Goal: Task Accomplishment & Management: Manage account settings

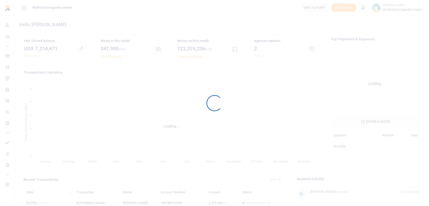
scroll to position [75, 85]
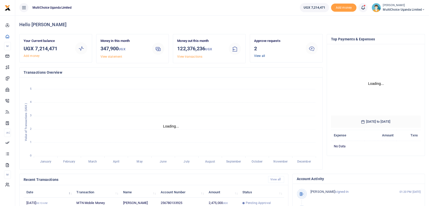
click at [262, 56] on link "View all" at bounding box center [259, 56] width 11 height 4
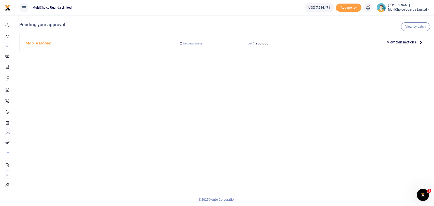
click at [403, 39] on span "View transactions" at bounding box center [401, 42] width 29 height 6
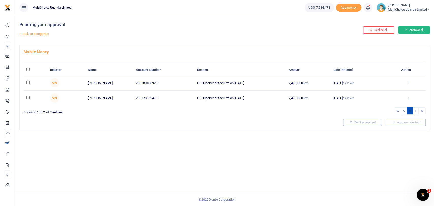
click at [416, 29] on button "Approve all" at bounding box center [414, 29] width 32 height 7
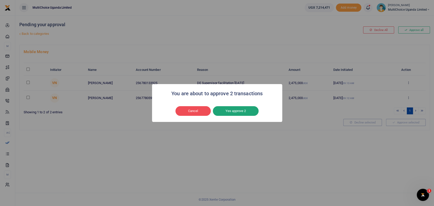
click at [245, 111] on button "Yes approve 2" at bounding box center [236, 111] width 46 height 10
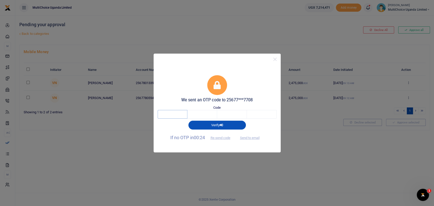
click at [173, 114] on input "text" at bounding box center [173, 114] width 30 height 9
type input "6"
type input "3"
type input "1"
type input "0"
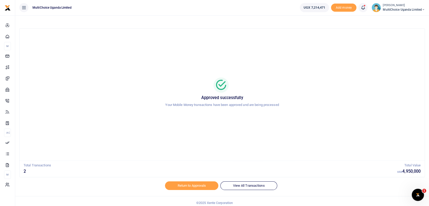
click at [391, 7] on span "MultiChoice Uganda Limited" at bounding box center [404, 9] width 42 height 5
click at [398, 18] on link "Switch accounts" at bounding box center [402, 18] width 44 height 7
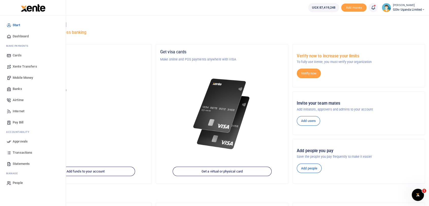
click at [20, 34] on span "Dashboard" at bounding box center [21, 36] width 16 height 5
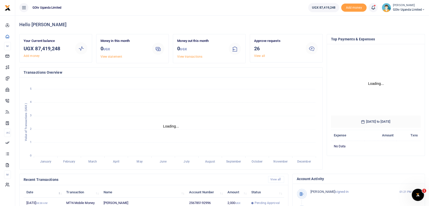
click at [35, 47] on h3 "UGX 87,419,248" at bounding box center [47, 49] width 47 height 8
drag, startPoint x: 36, startPoint y: 47, endPoint x: 57, endPoint y: 49, distance: 21.4
click at [57, 49] on h3 "UGX 87,419,248" at bounding box center [47, 49] width 47 height 8
copy h3 "87,419,248"
click at [262, 55] on link "View all" at bounding box center [259, 56] width 11 height 4
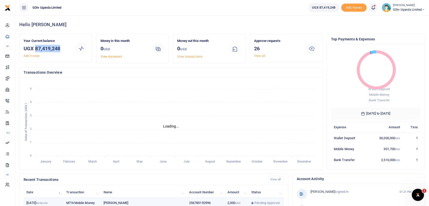
scroll to position [4, 4]
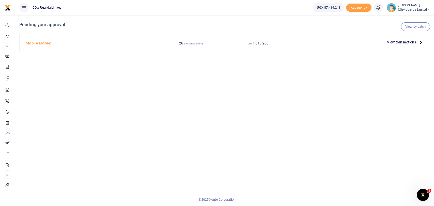
click at [405, 41] on span "View transactions" at bounding box center [401, 42] width 29 height 6
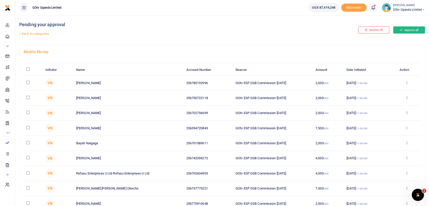
click at [410, 30] on button "Approve all" at bounding box center [410, 29] width 32 height 7
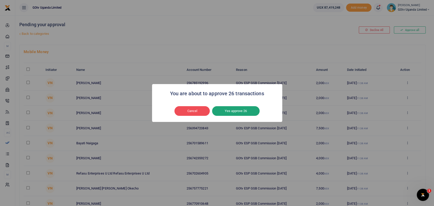
click at [245, 112] on button "Yes approve 26" at bounding box center [236, 111] width 48 height 10
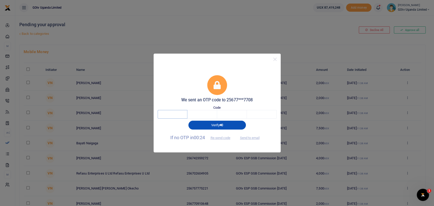
click at [167, 112] on input "text" at bounding box center [173, 114] width 30 height 9
type input "3"
type input "1"
type input "4"
